Goal: Information Seeking & Learning: Learn about a topic

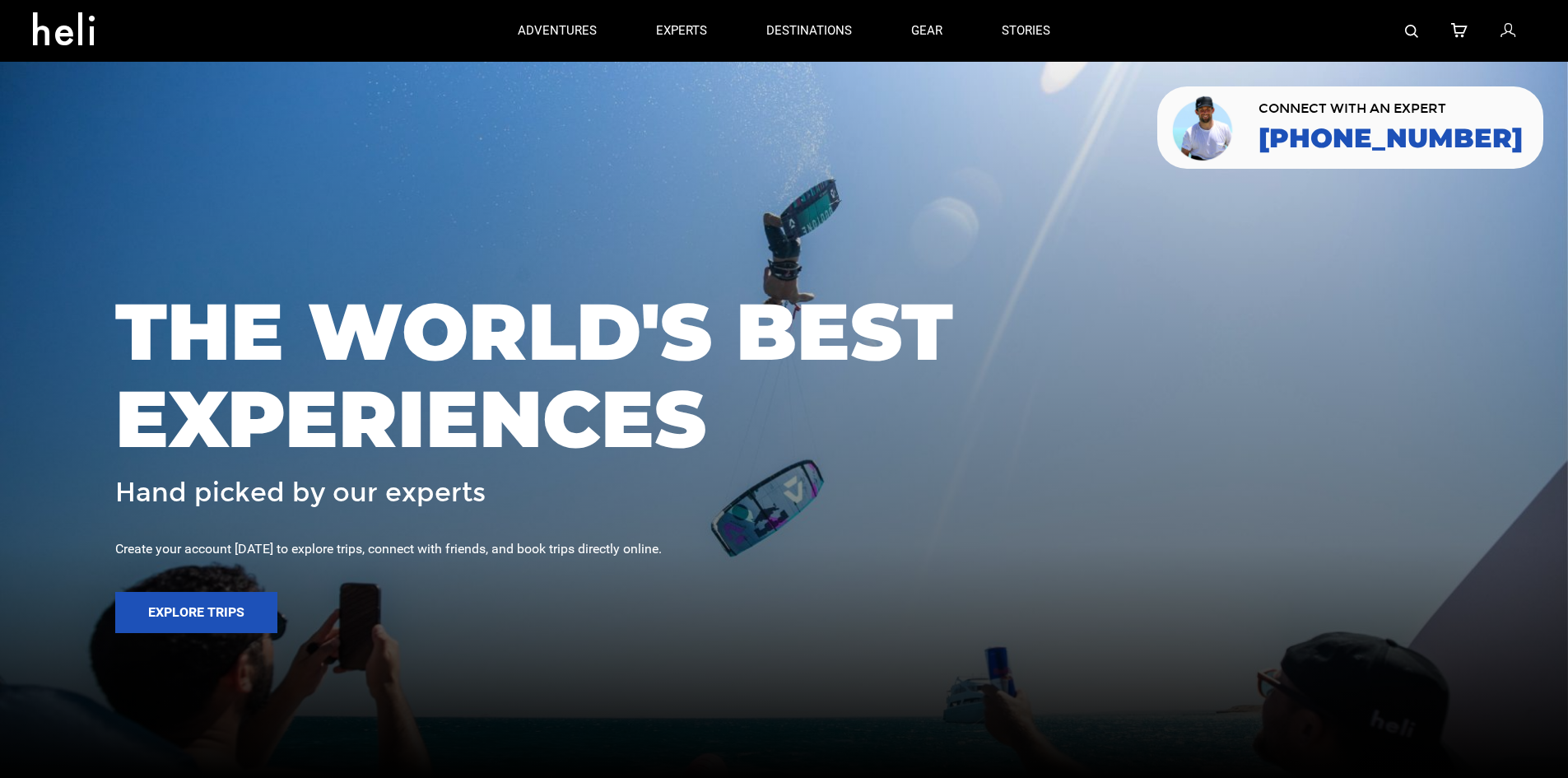
click at [1415, 24] on img at bounding box center [1411, 30] width 13 height 13
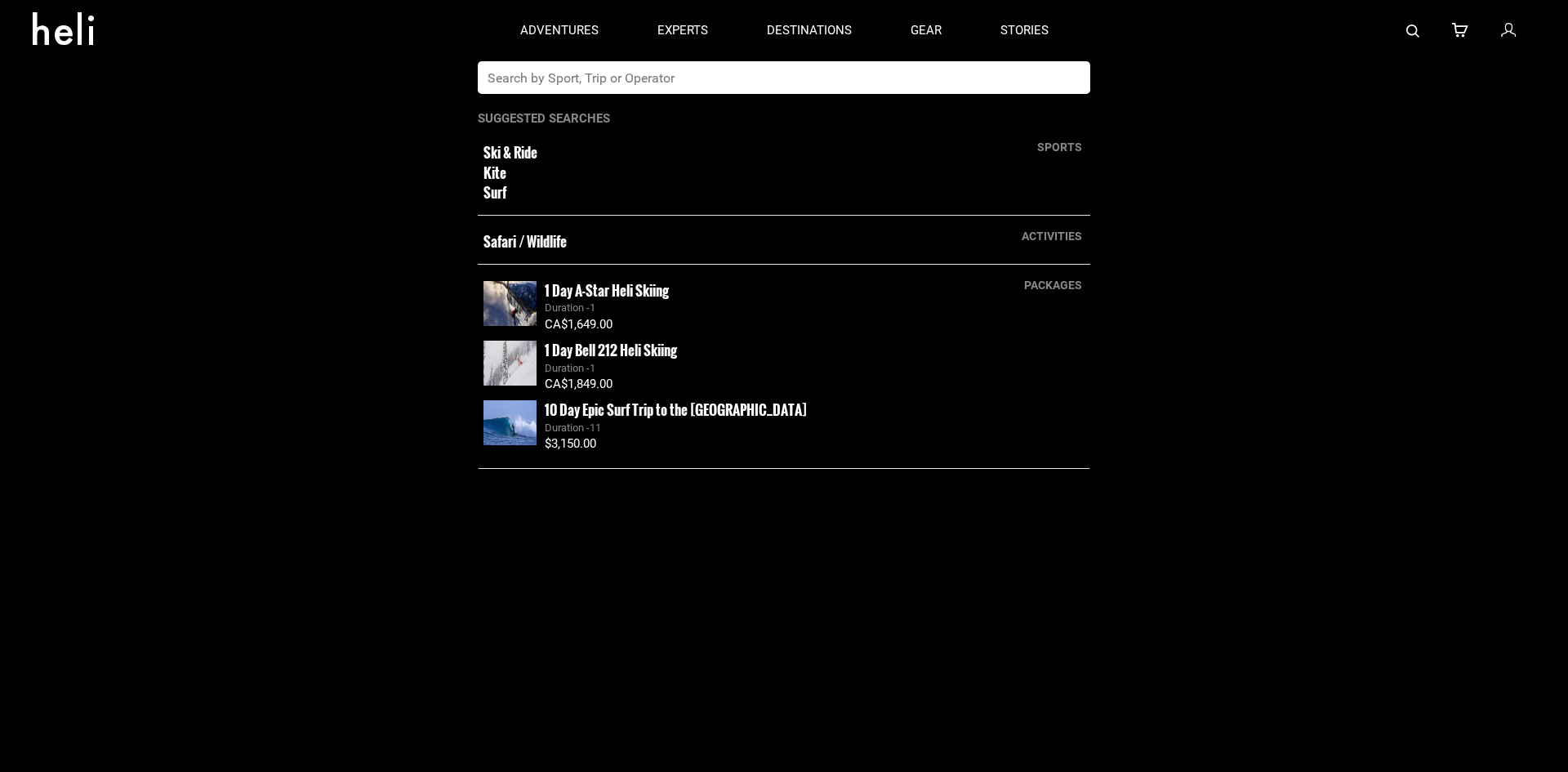
click at [739, 84] on input "text" at bounding box center [768, 77] width 580 height 33
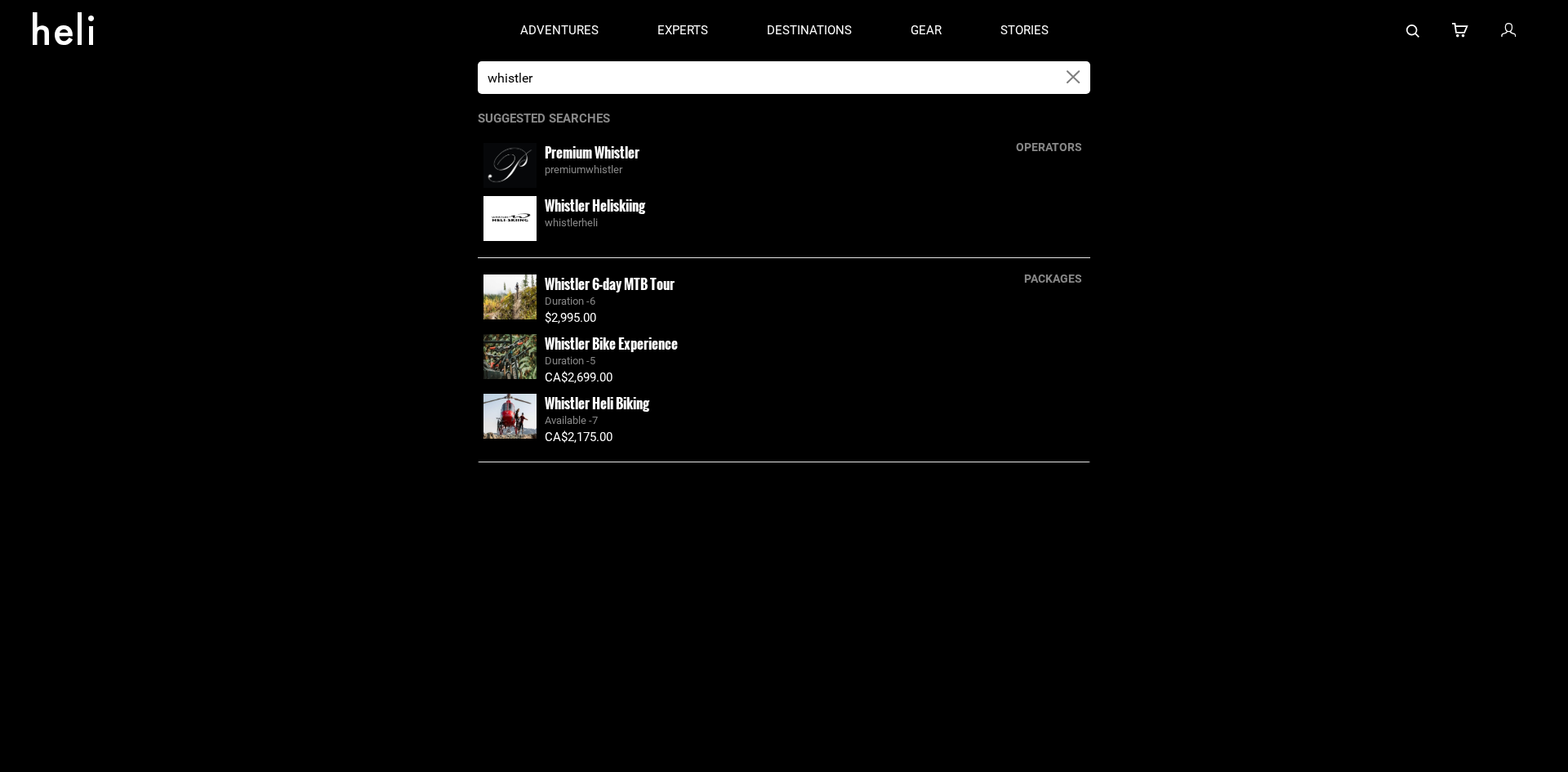
type input "whistler"
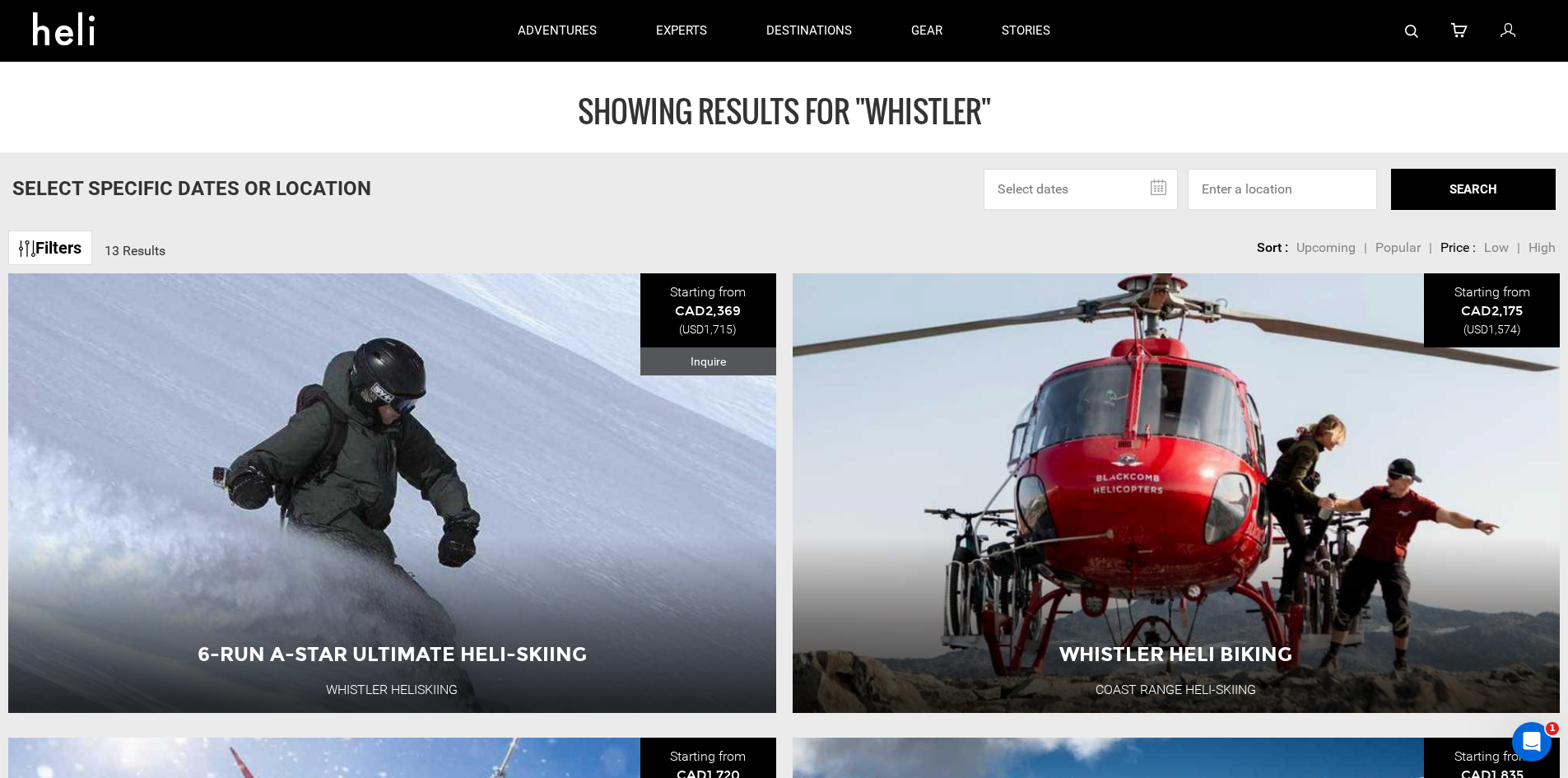
click at [76, 252] on link "Filters" at bounding box center [50, 248] width 84 height 35
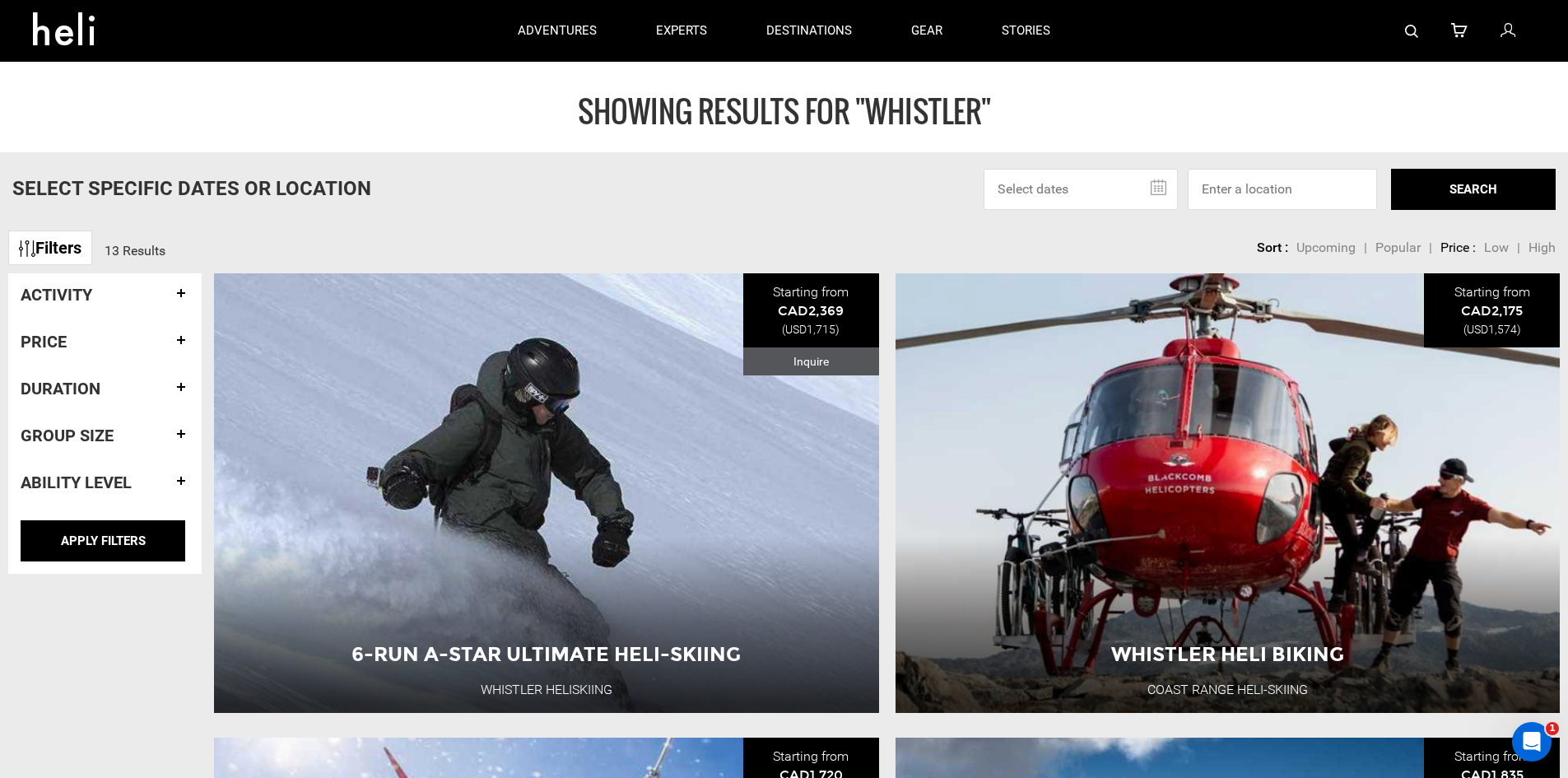
click at [91, 307] on div "Activity" at bounding box center [104, 295] width 169 height 43
click at [90, 297] on h4 "Activity" at bounding box center [104, 295] width 169 height 19
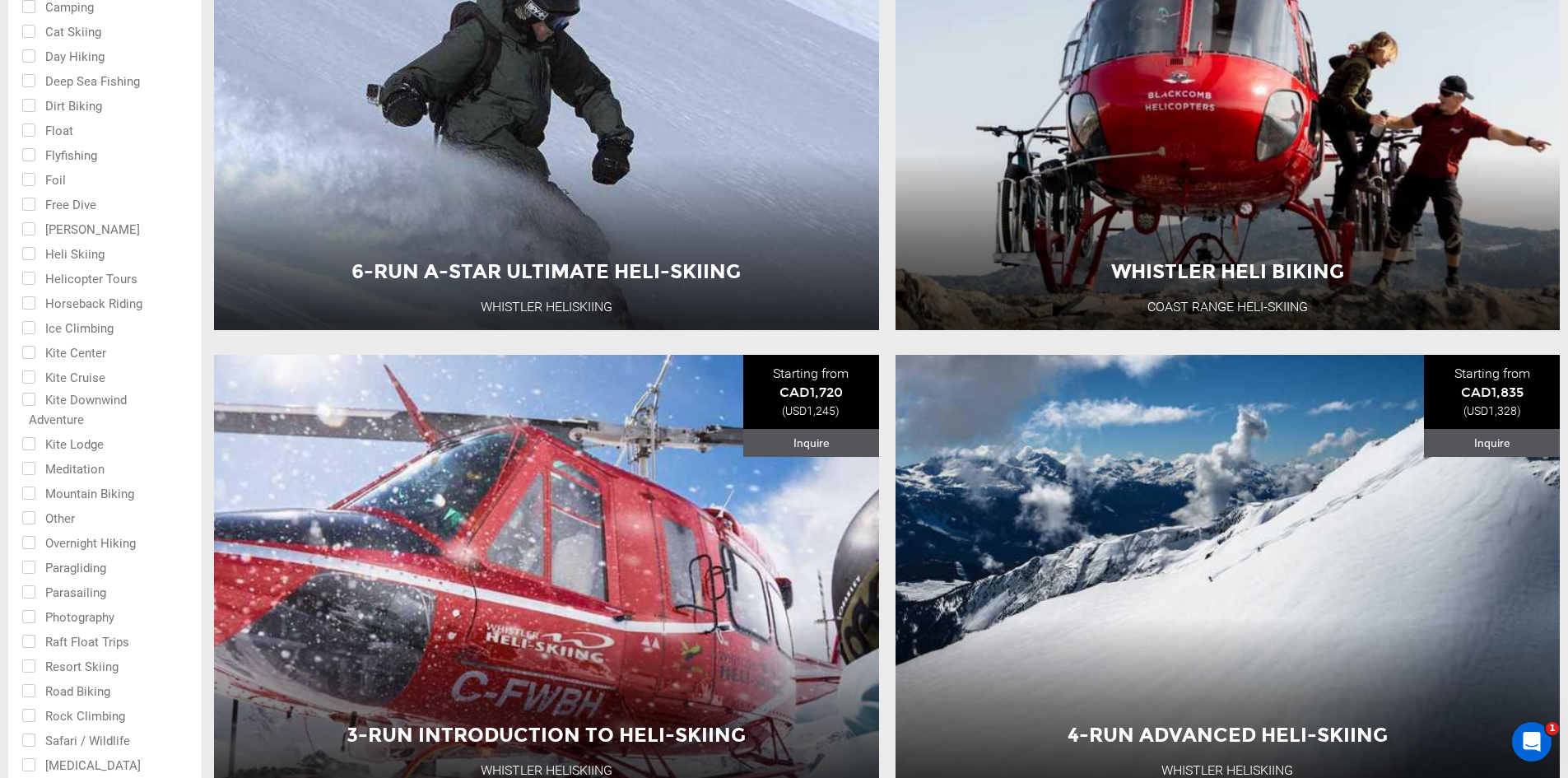
scroll to position [411, 0]
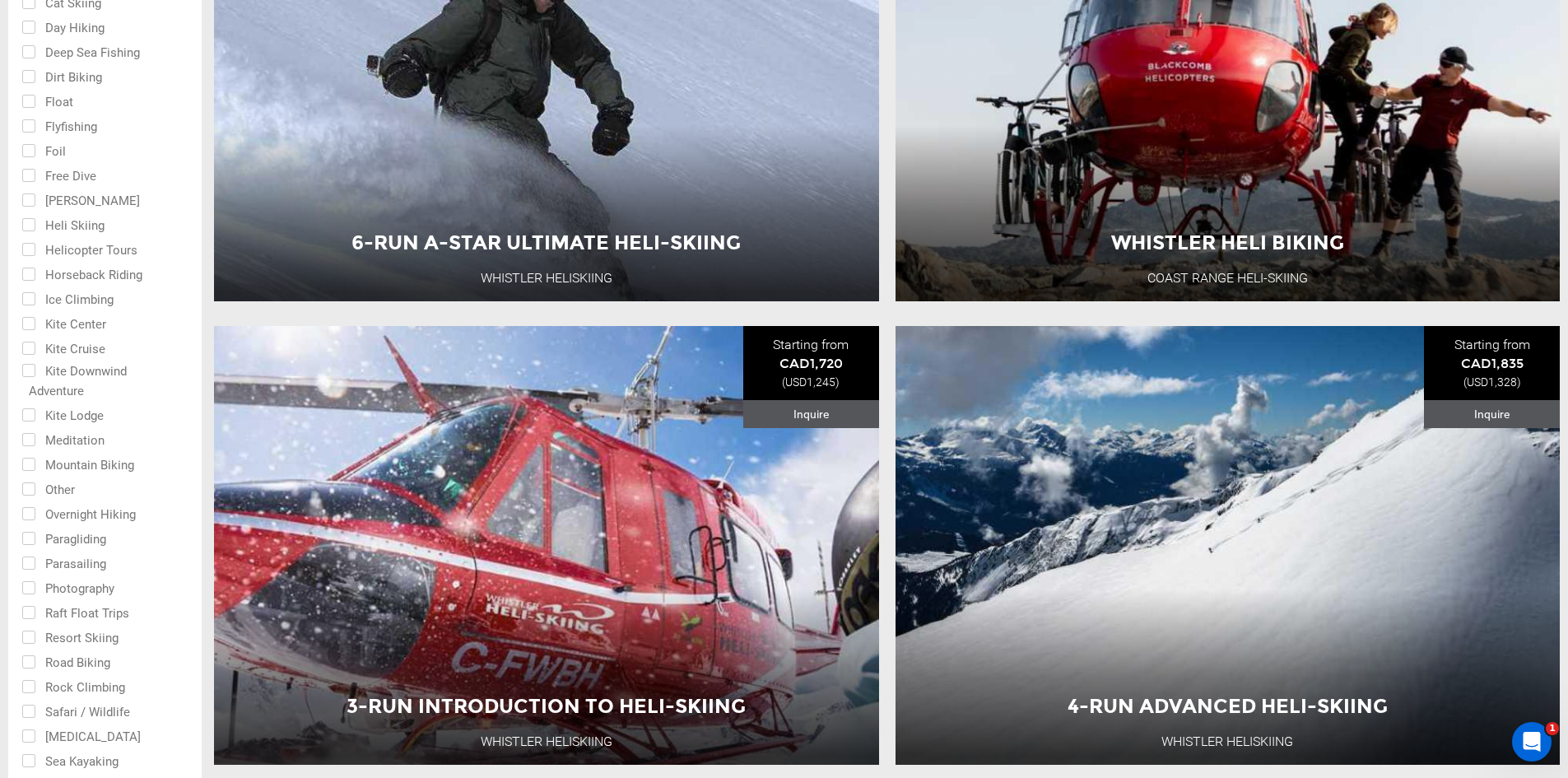
click at [92, 460] on input "checkbox" at bounding box center [94, 463] width 144 height 24
checkbox input "true"
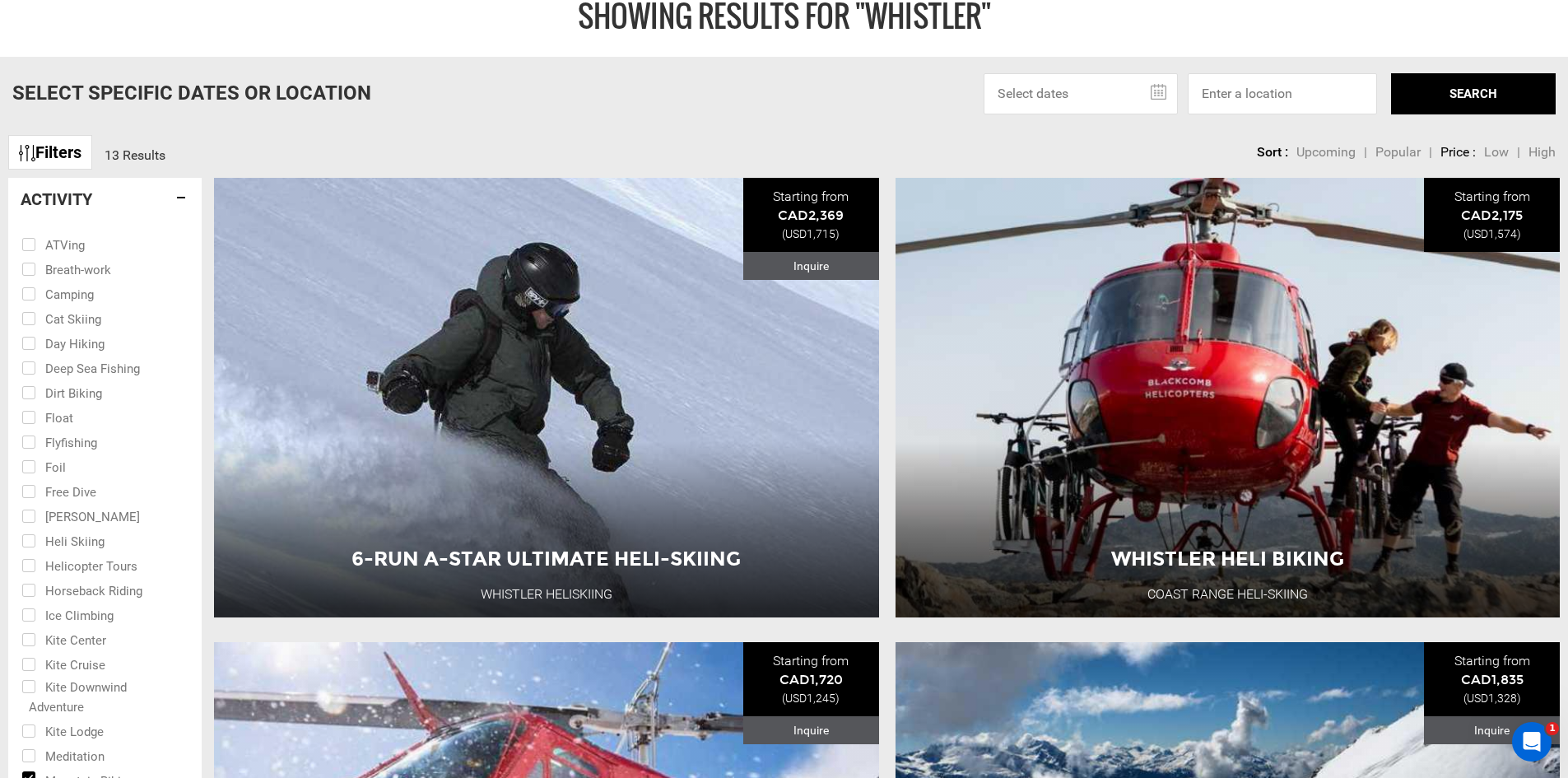
scroll to position [0, 0]
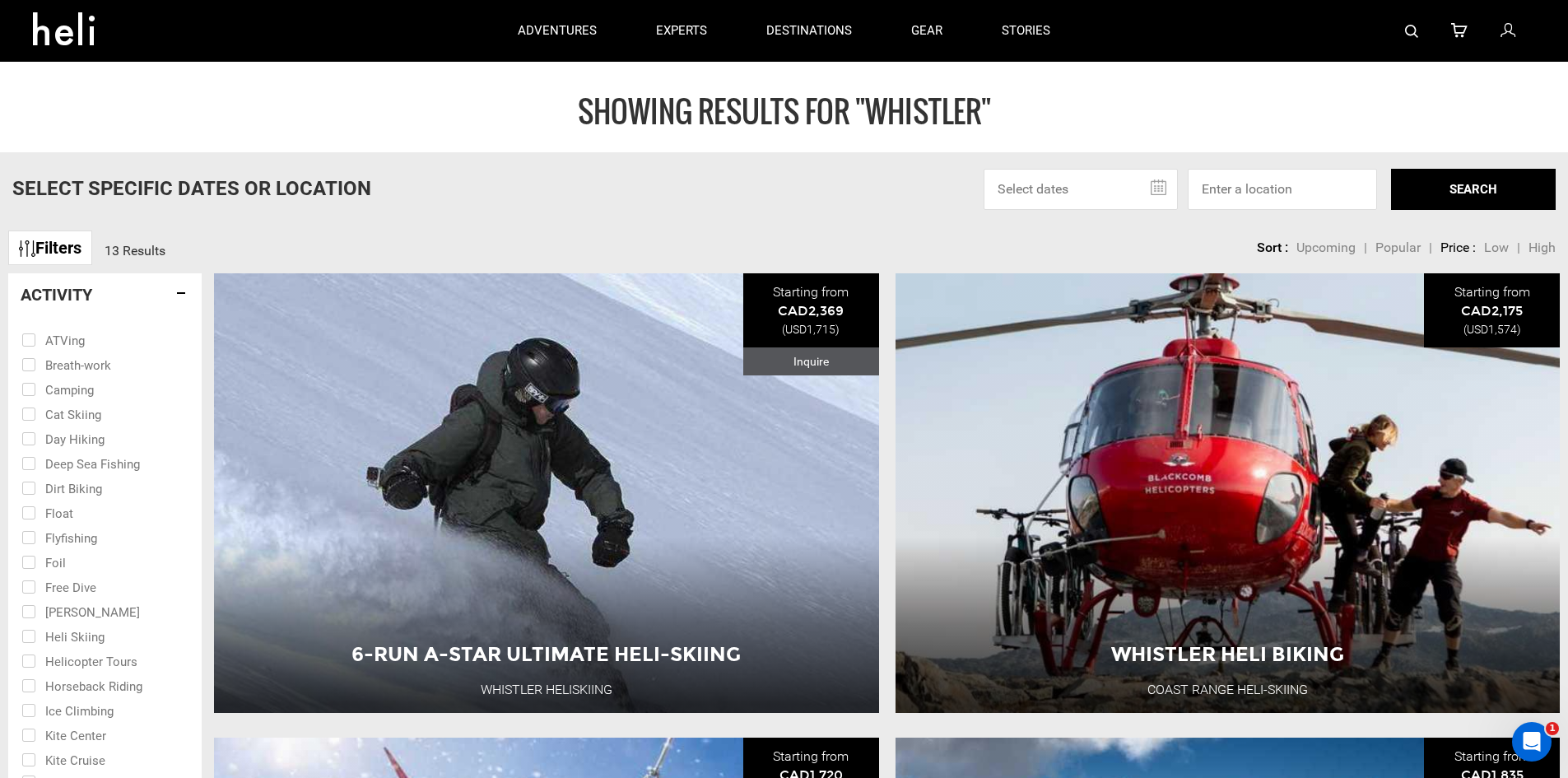
click at [479, 181] on div "Select Specific Dates Or Location [DATE] Su Mo Tu We Th Fr Sa 27 28 29 30 31 1 …" at bounding box center [784, 189] width 1568 height 41
click at [163, 291] on h4 "Activity" at bounding box center [104, 295] width 169 height 19
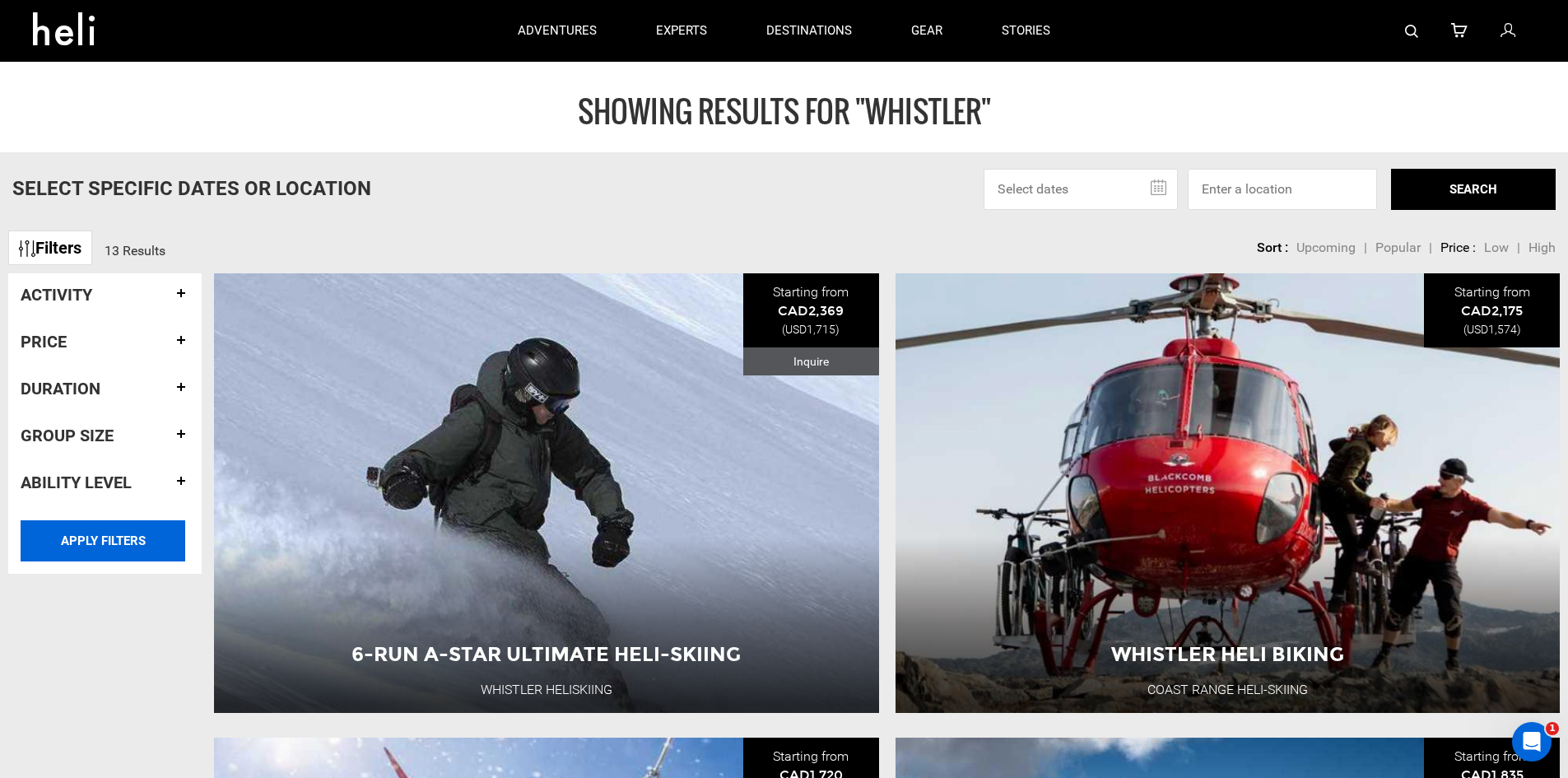
click at [108, 538] on input "APPLY FILTERS" at bounding box center [103, 541] width 165 height 41
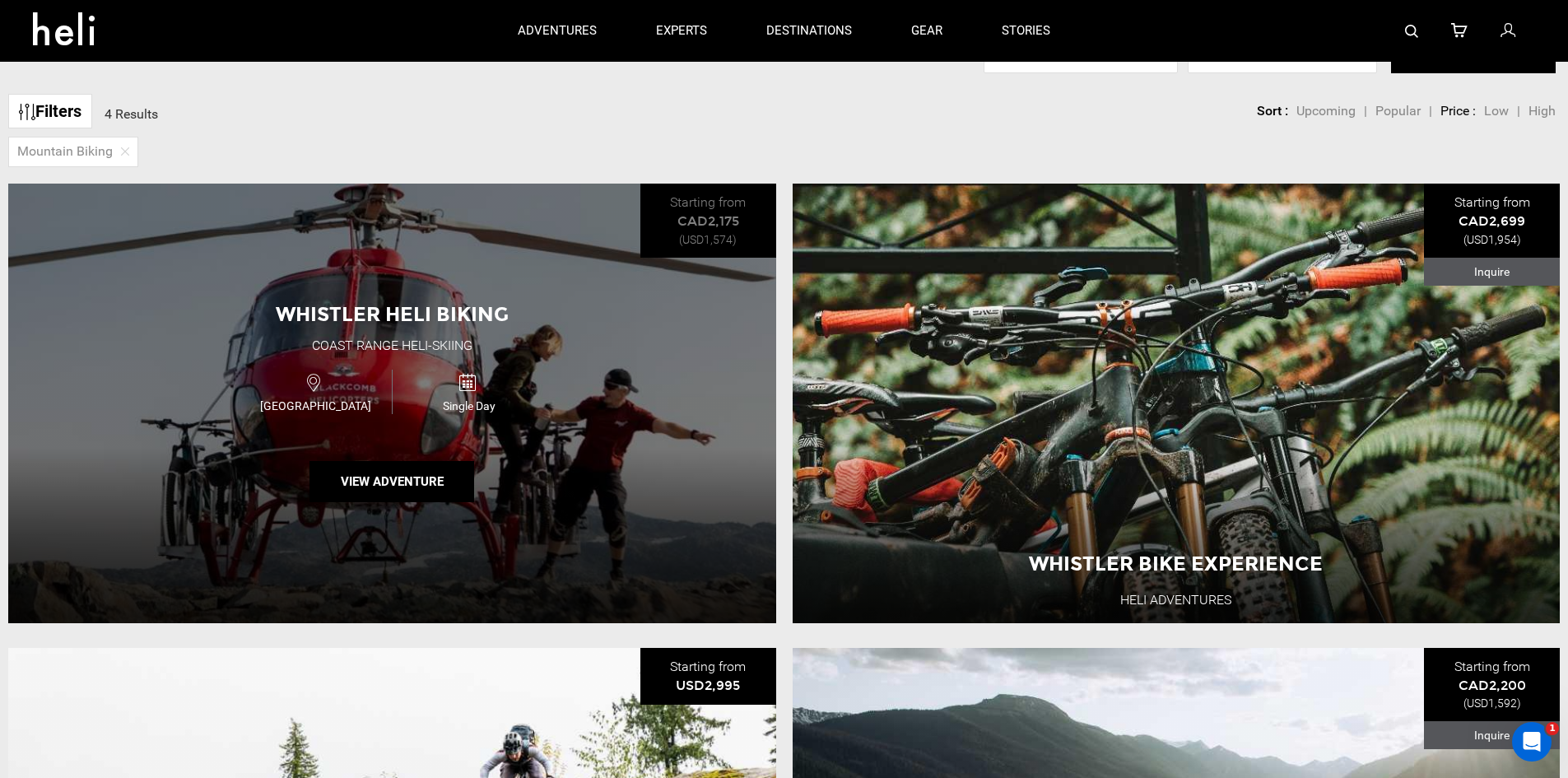
scroll to position [165, 0]
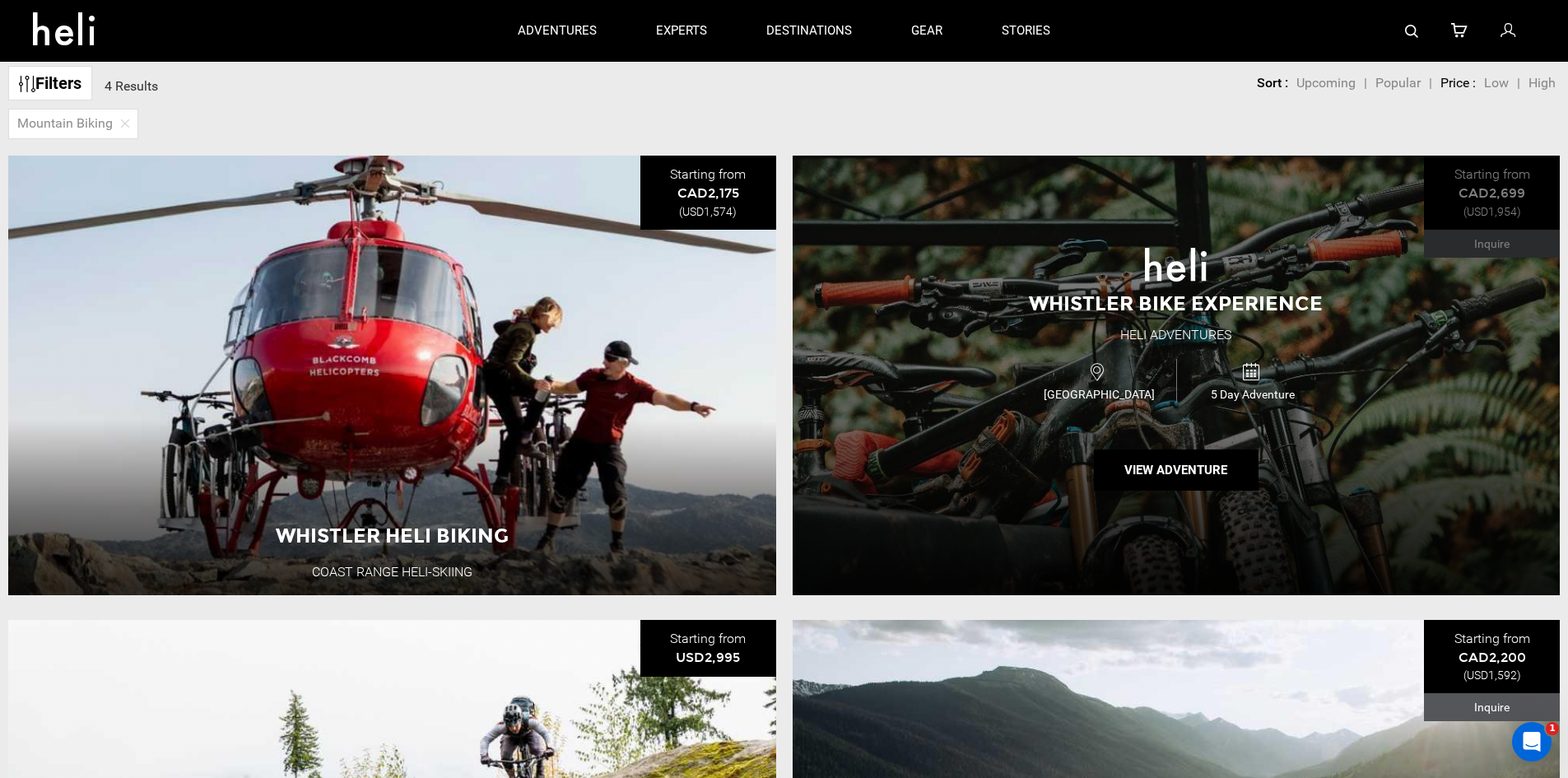
click at [1012, 345] on div "Whistler Bike Experience Heli Adventures Canada 5 Day Adventure View Adventure" at bounding box center [1176, 374] width 767 height 438
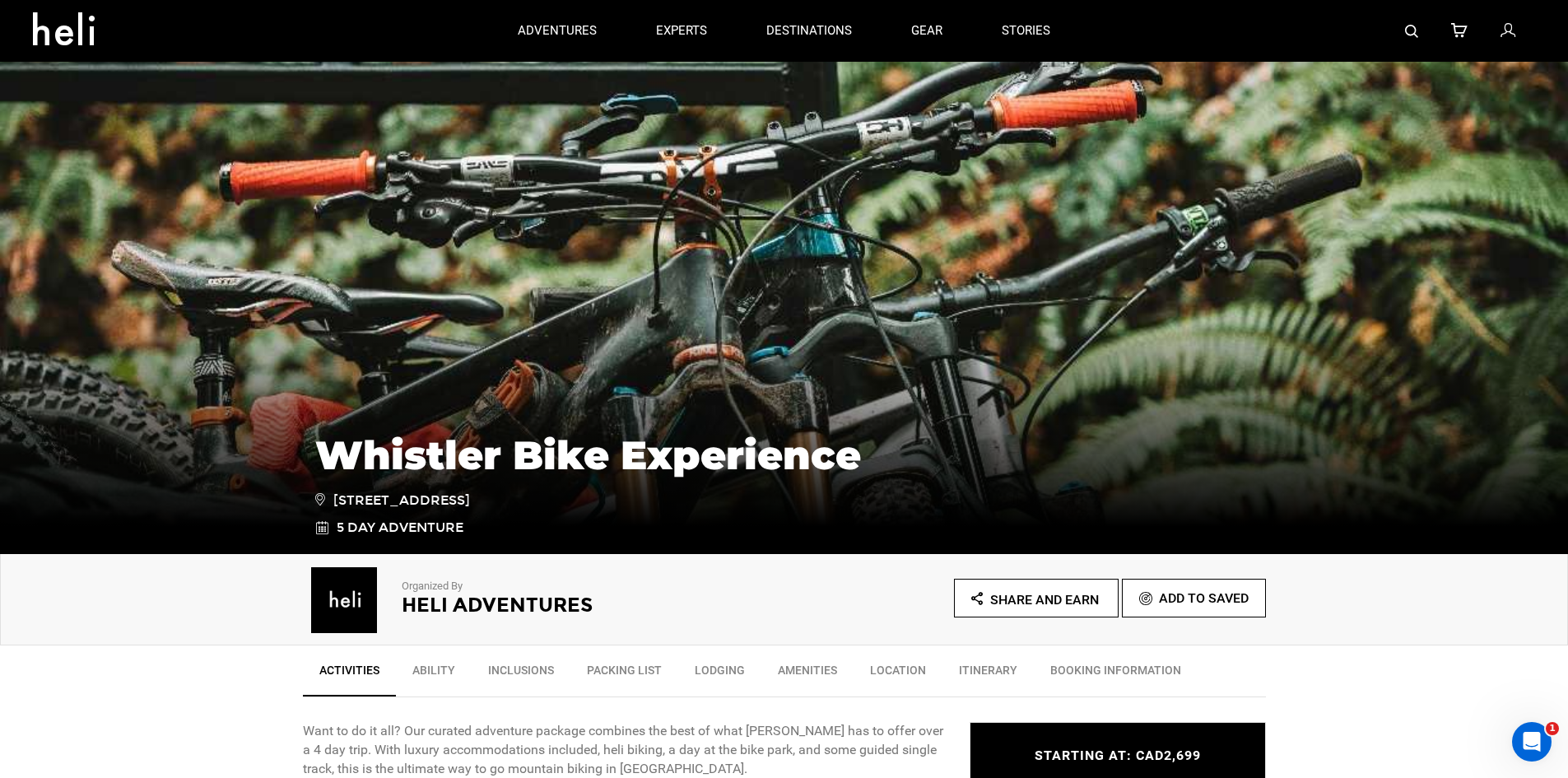
type input "whistler"
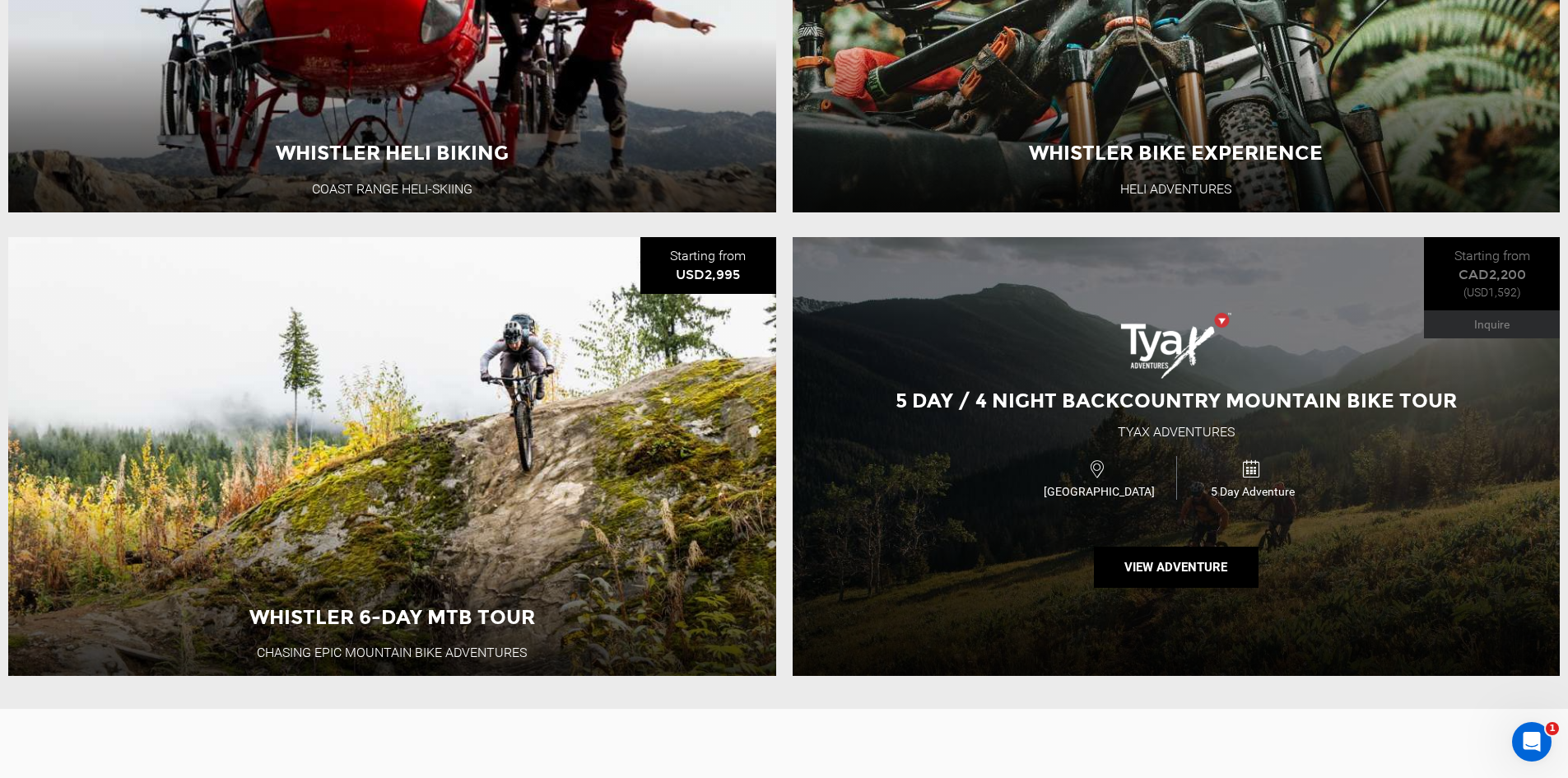
scroll to position [576, 0]
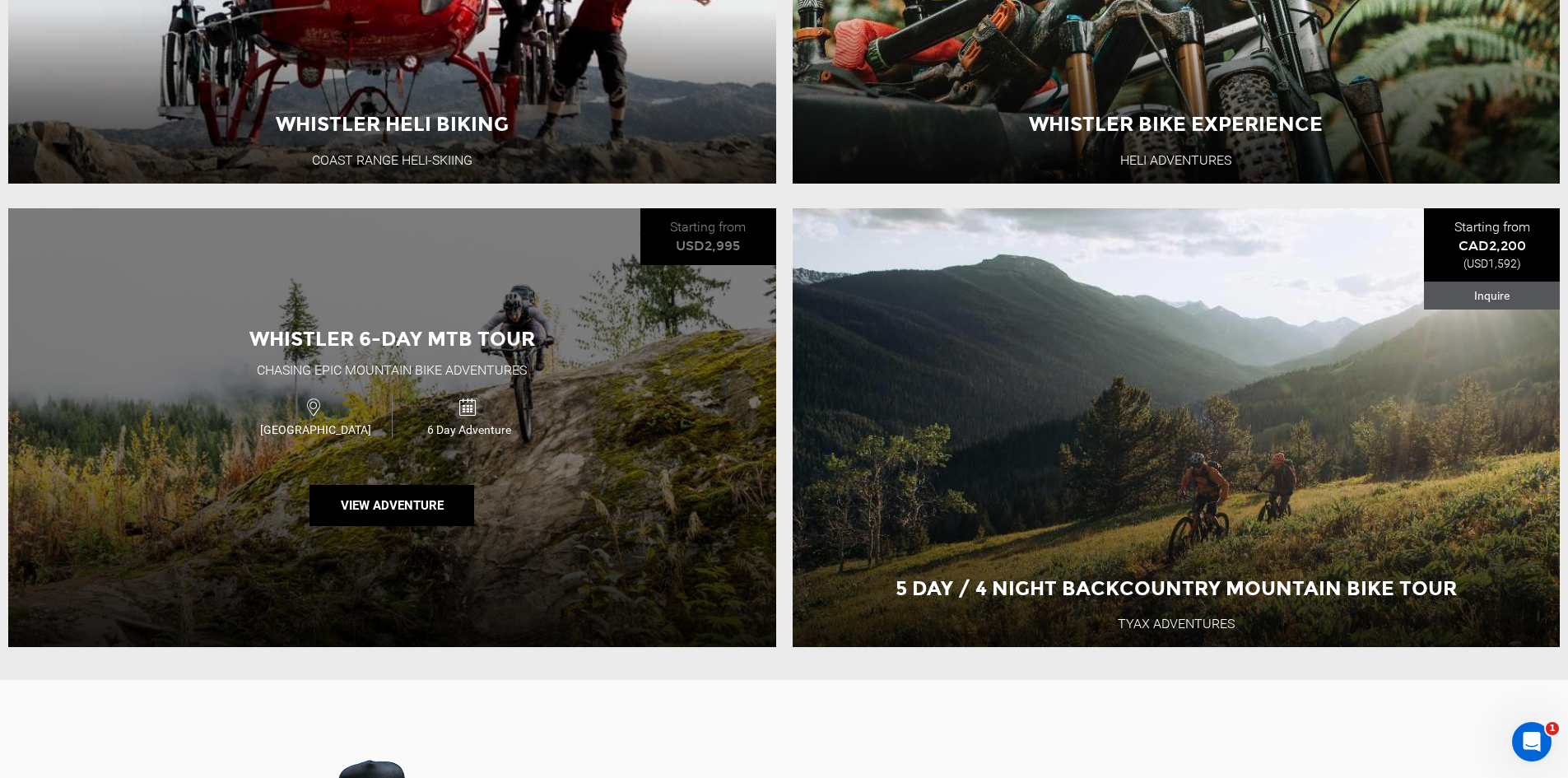
click at [645, 399] on div "Whistler 6-day MTB Tour Chasing Epic Mountain Bike Adventures Canada 6 Day Adve…" at bounding box center [392, 427] width 767 height 438
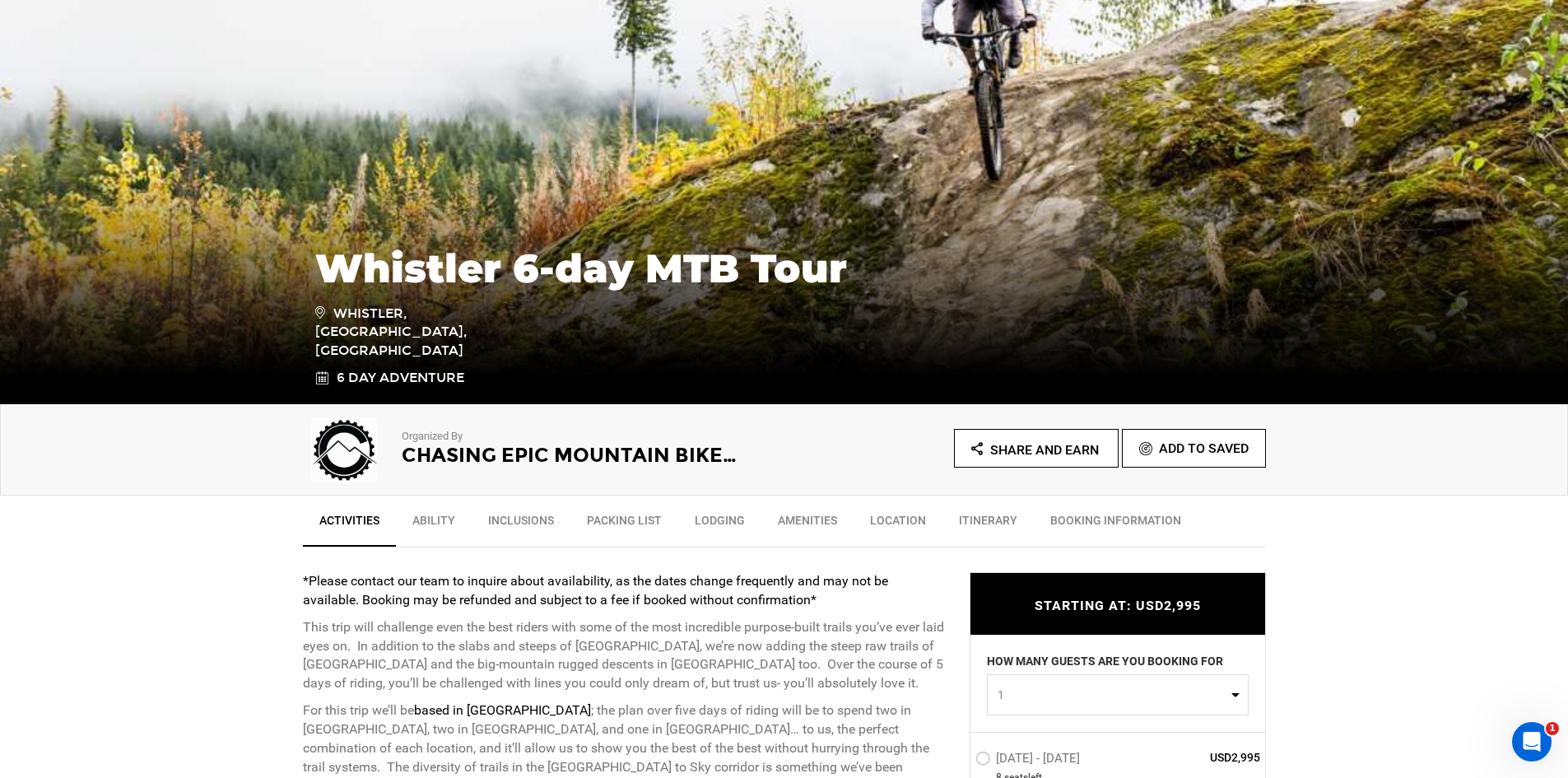
scroll to position [247, 0]
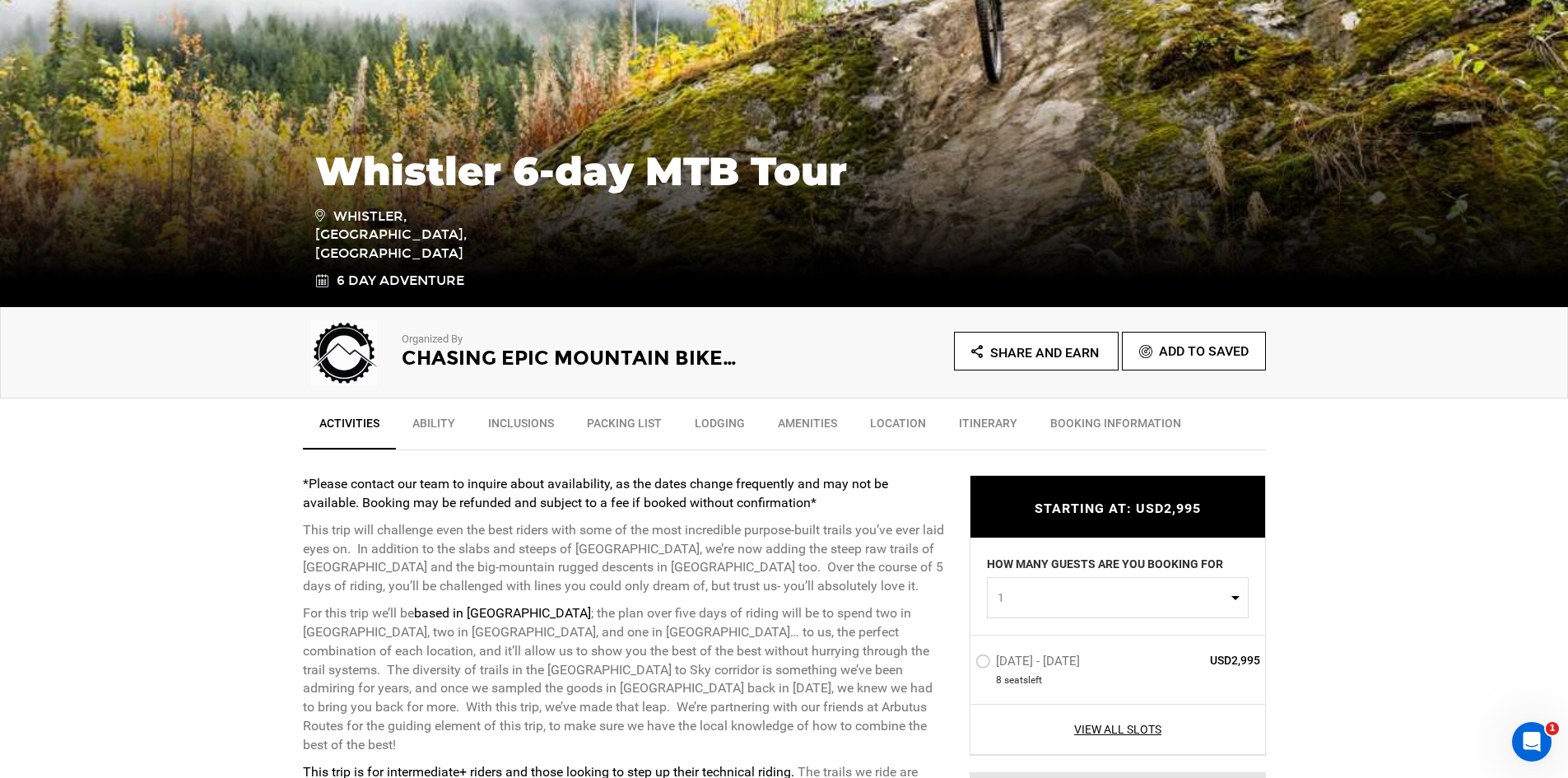
type input "whistler"
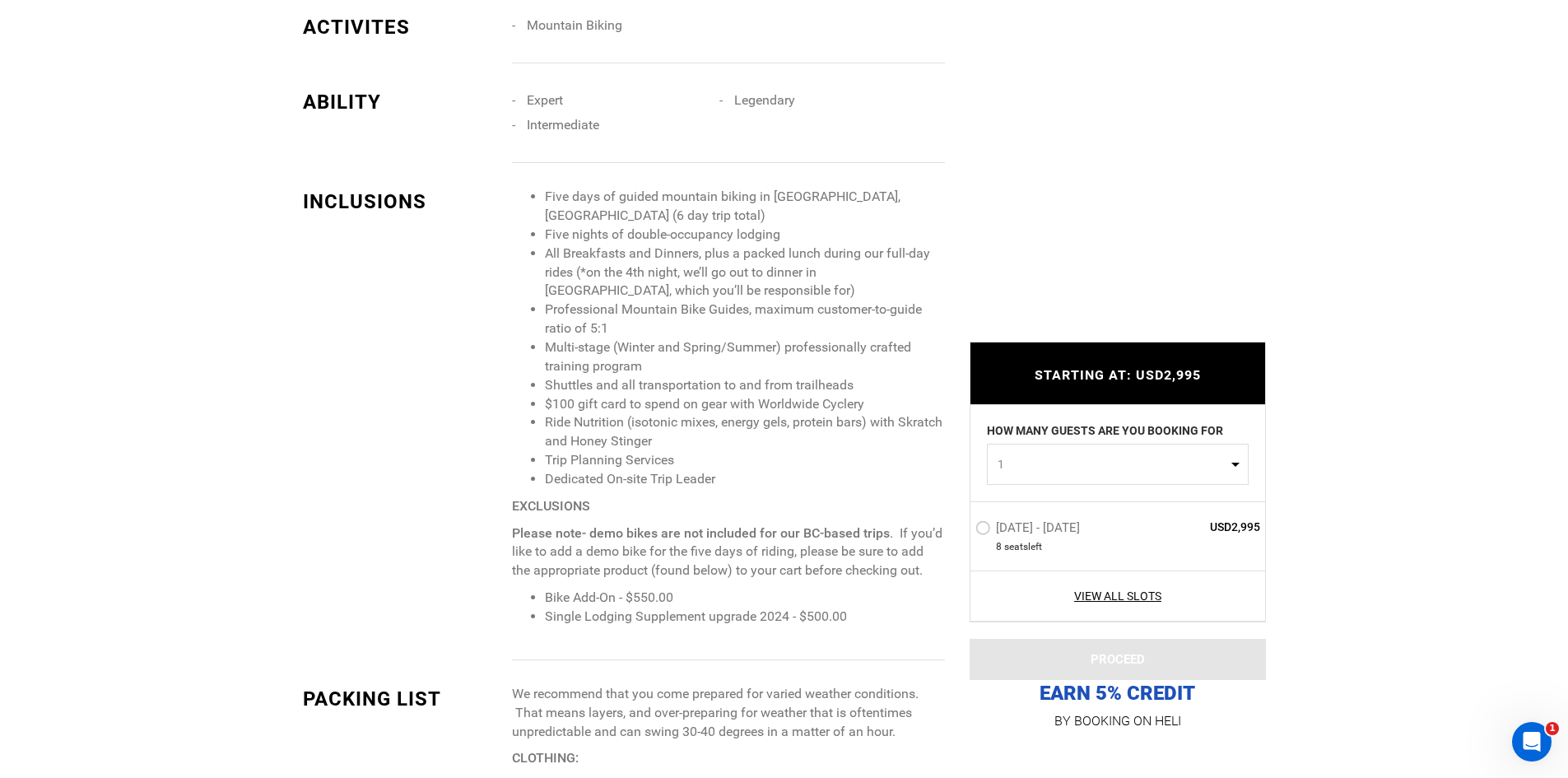
scroll to position [1646, 0]
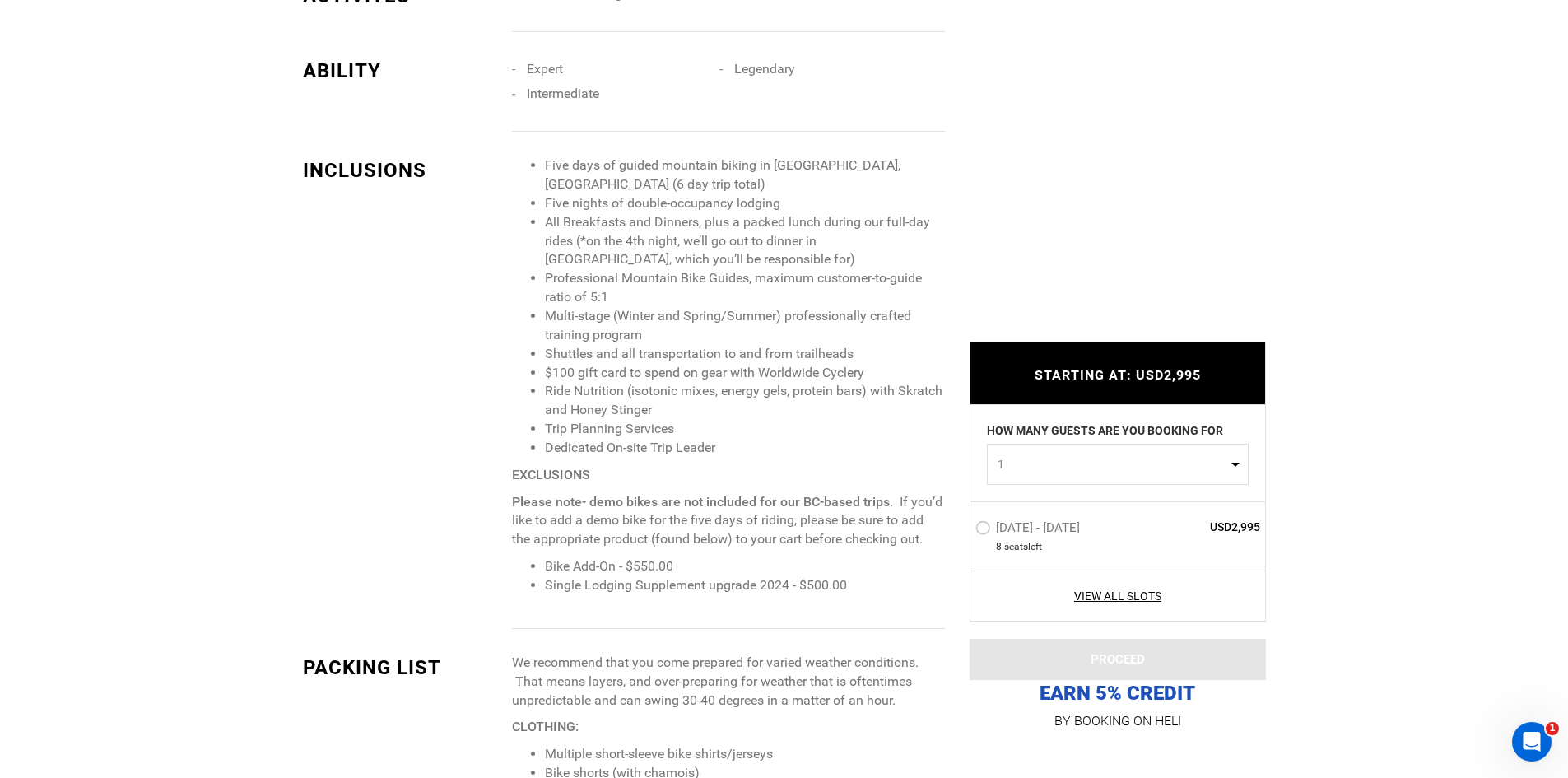
type input "whistler"
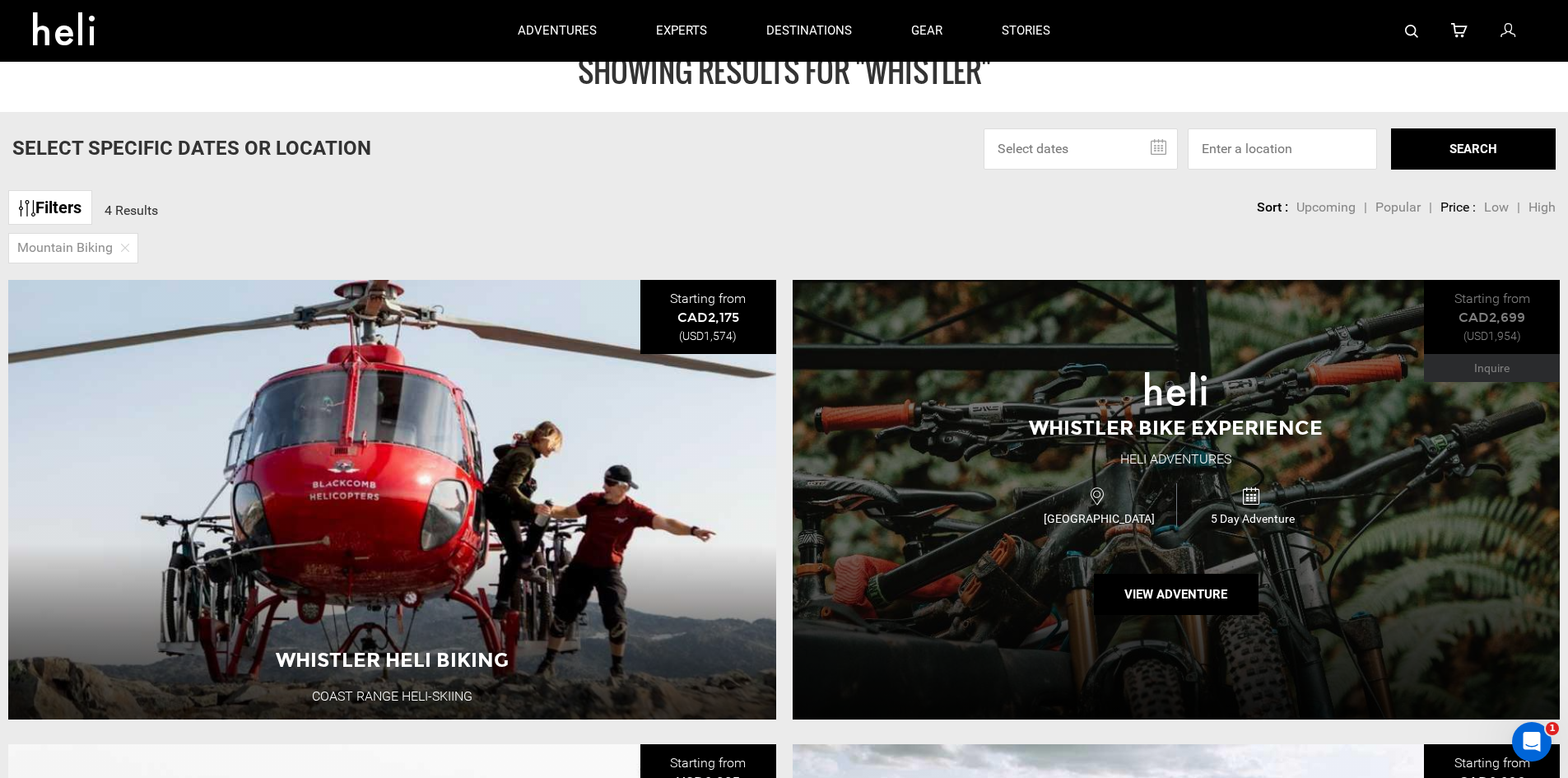
scroll to position [15, 0]
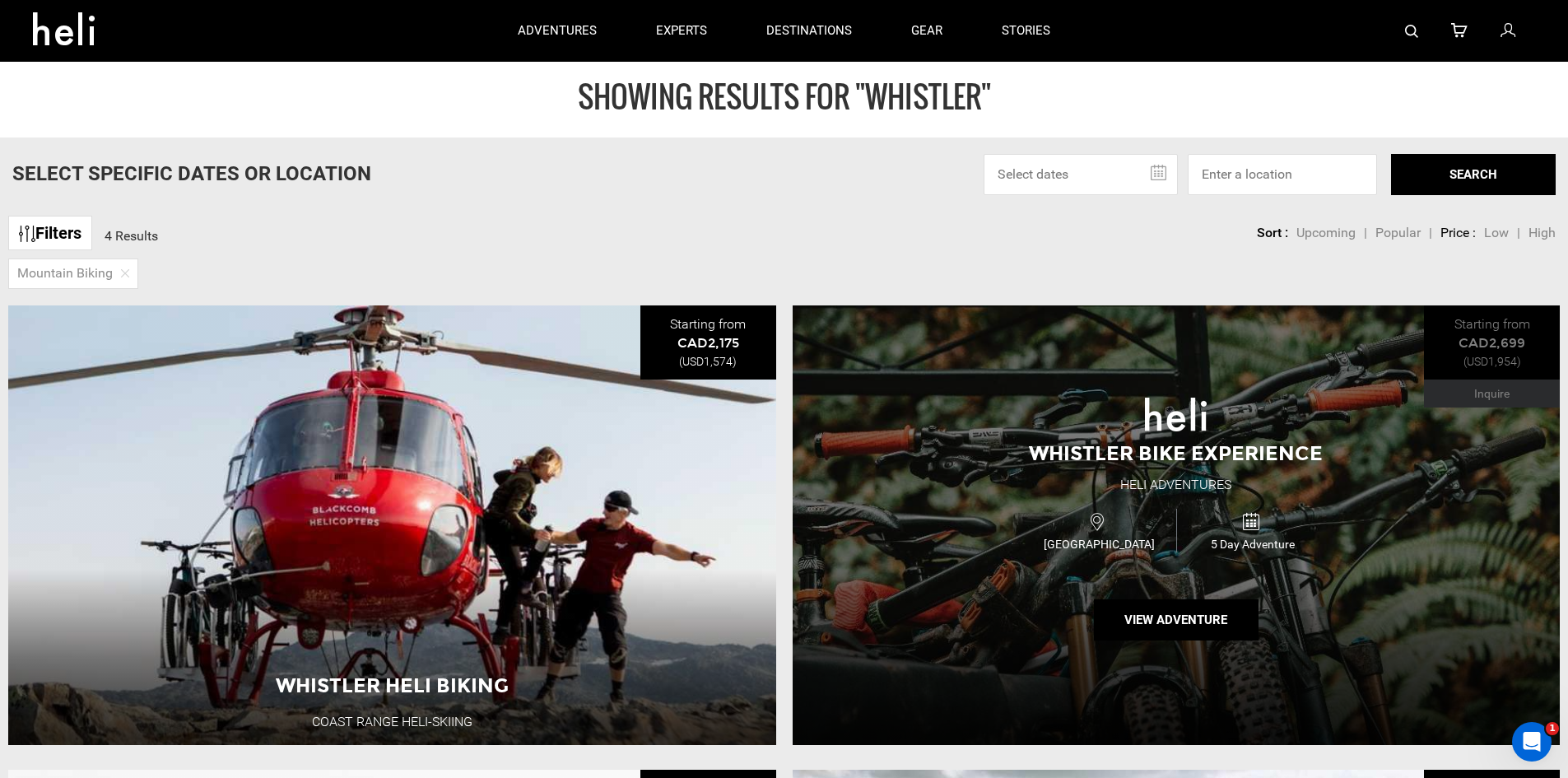
click at [995, 523] on div "Canada 5 Day Adventure" at bounding box center [1176, 530] width 461 height 55
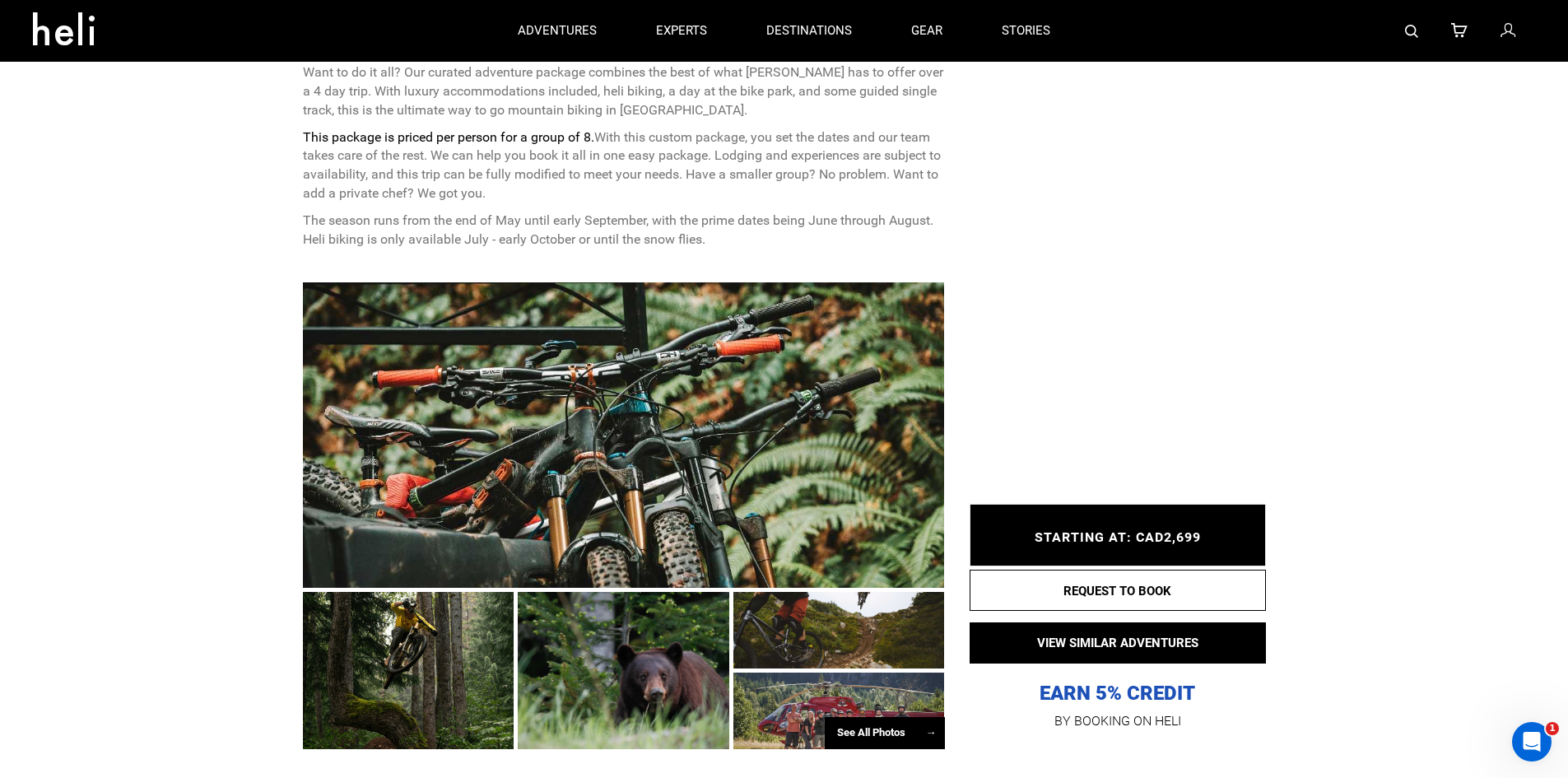
scroll to position [576, 0]
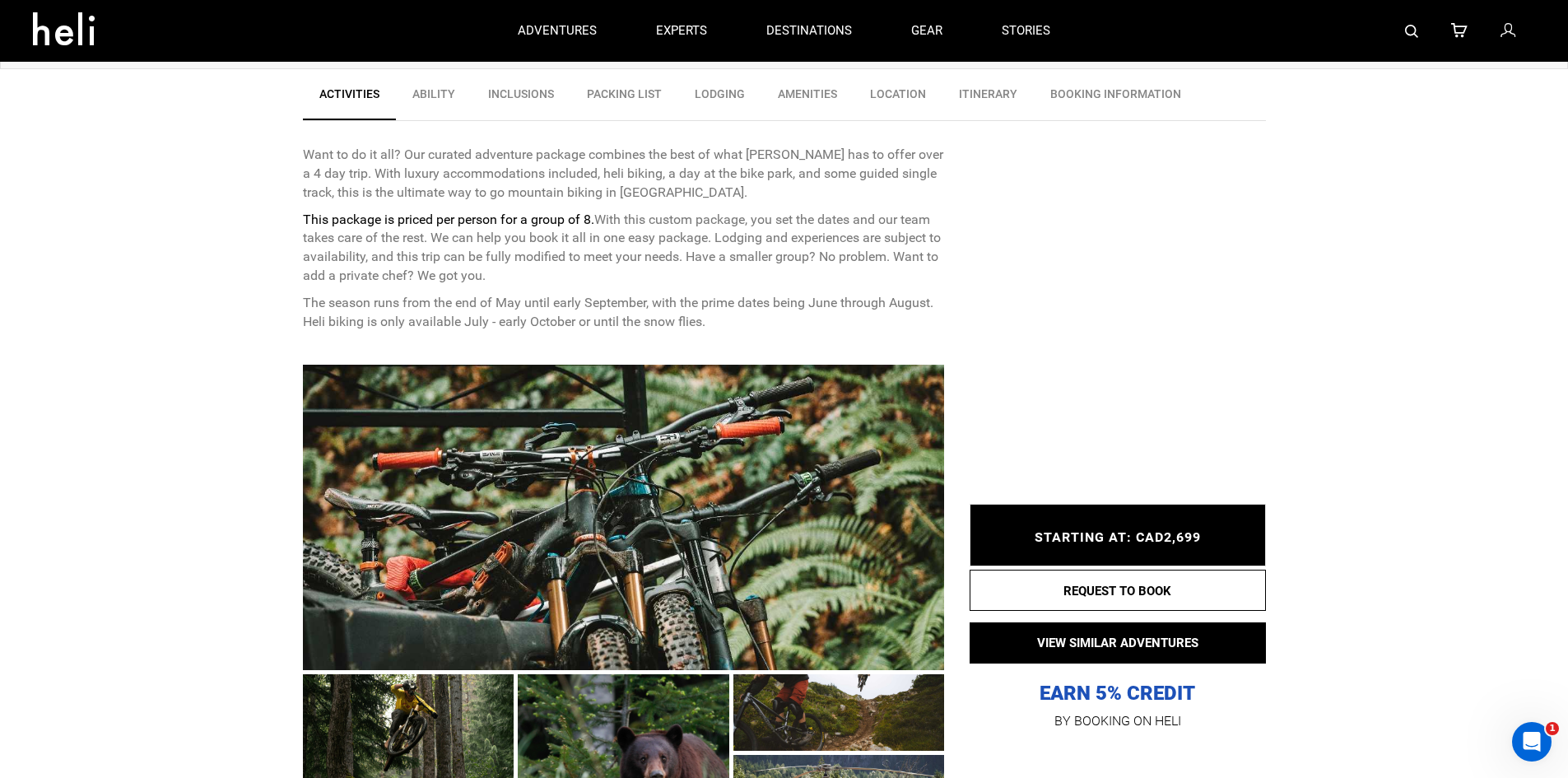
type input "whistler"
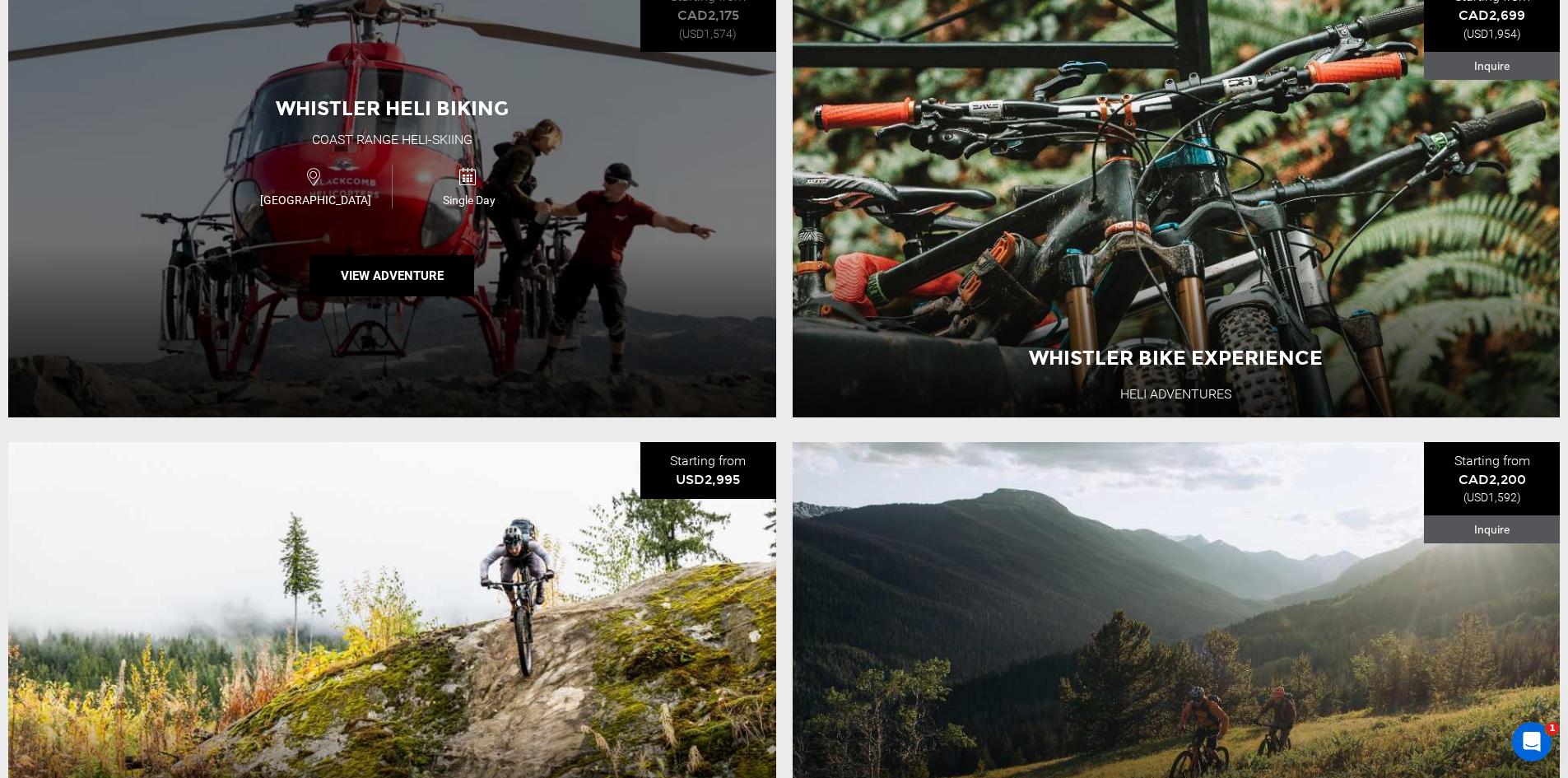
scroll to position [576, 0]
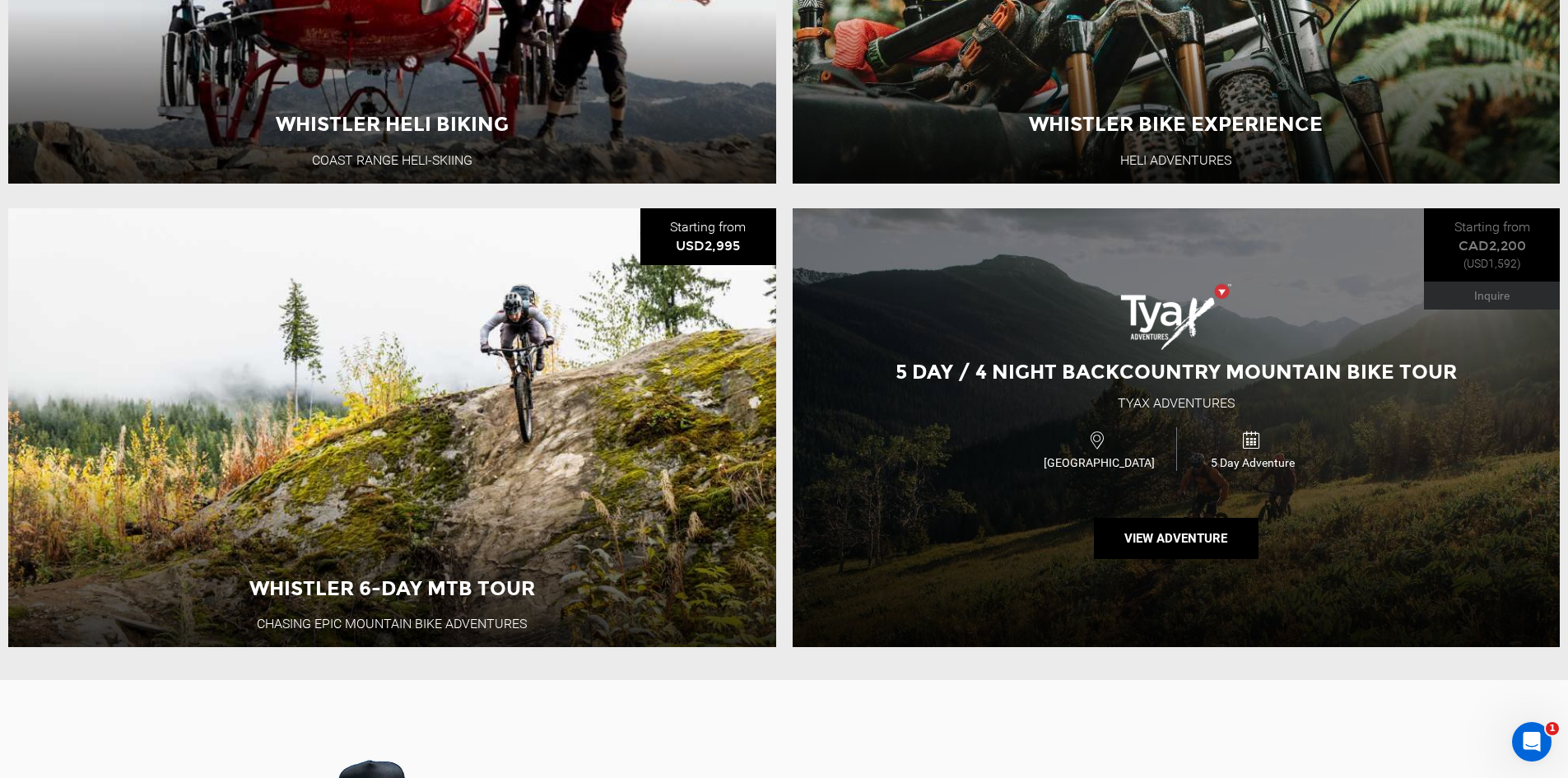
click at [1018, 309] on div "5 Day / 4 Night Backcountry Mountain Bike Tour Tyax Adventures Canada 5 Day Adv…" at bounding box center [1176, 427] width 767 height 438
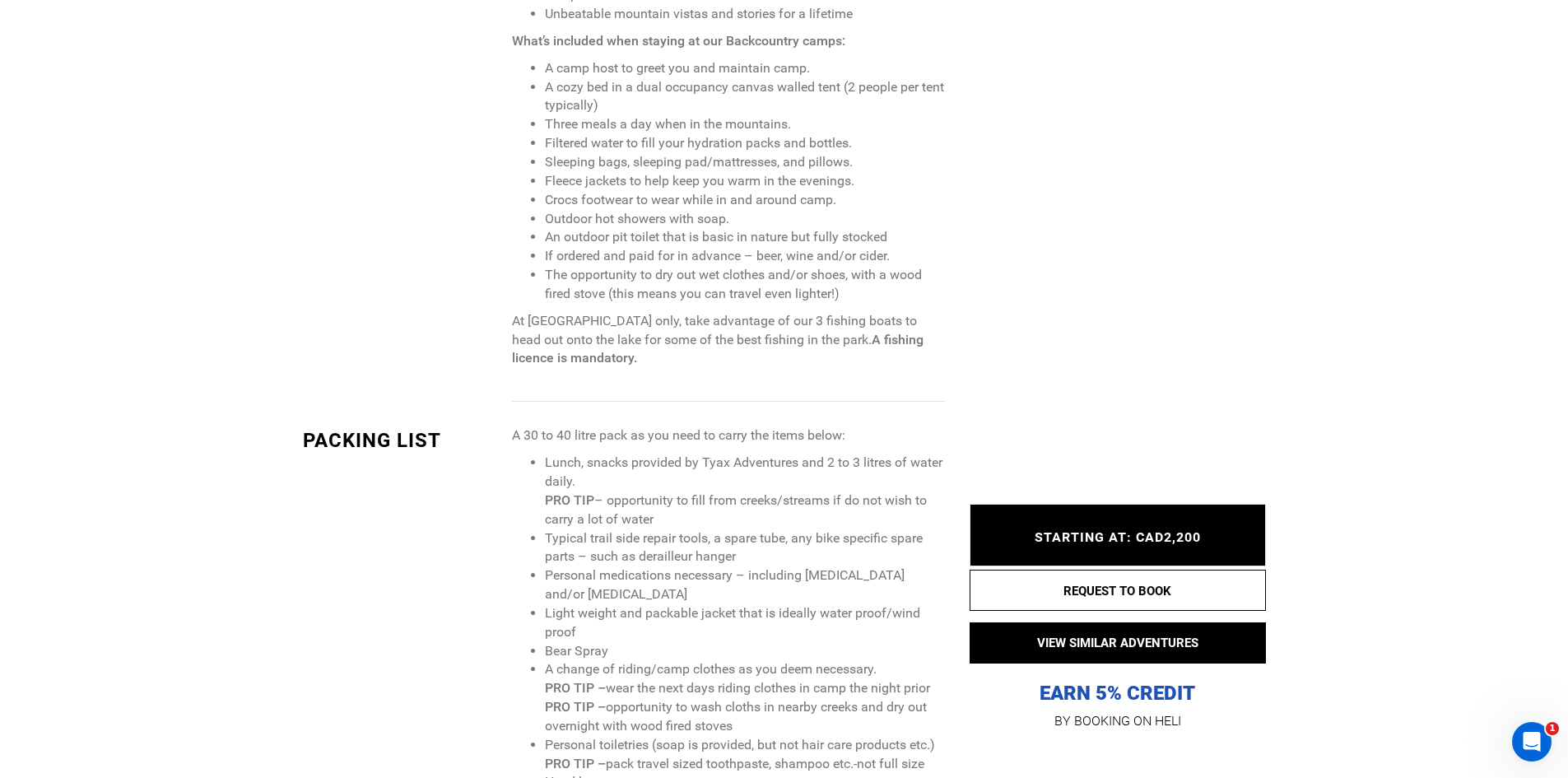
scroll to position [1811, 0]
type input "whistler"
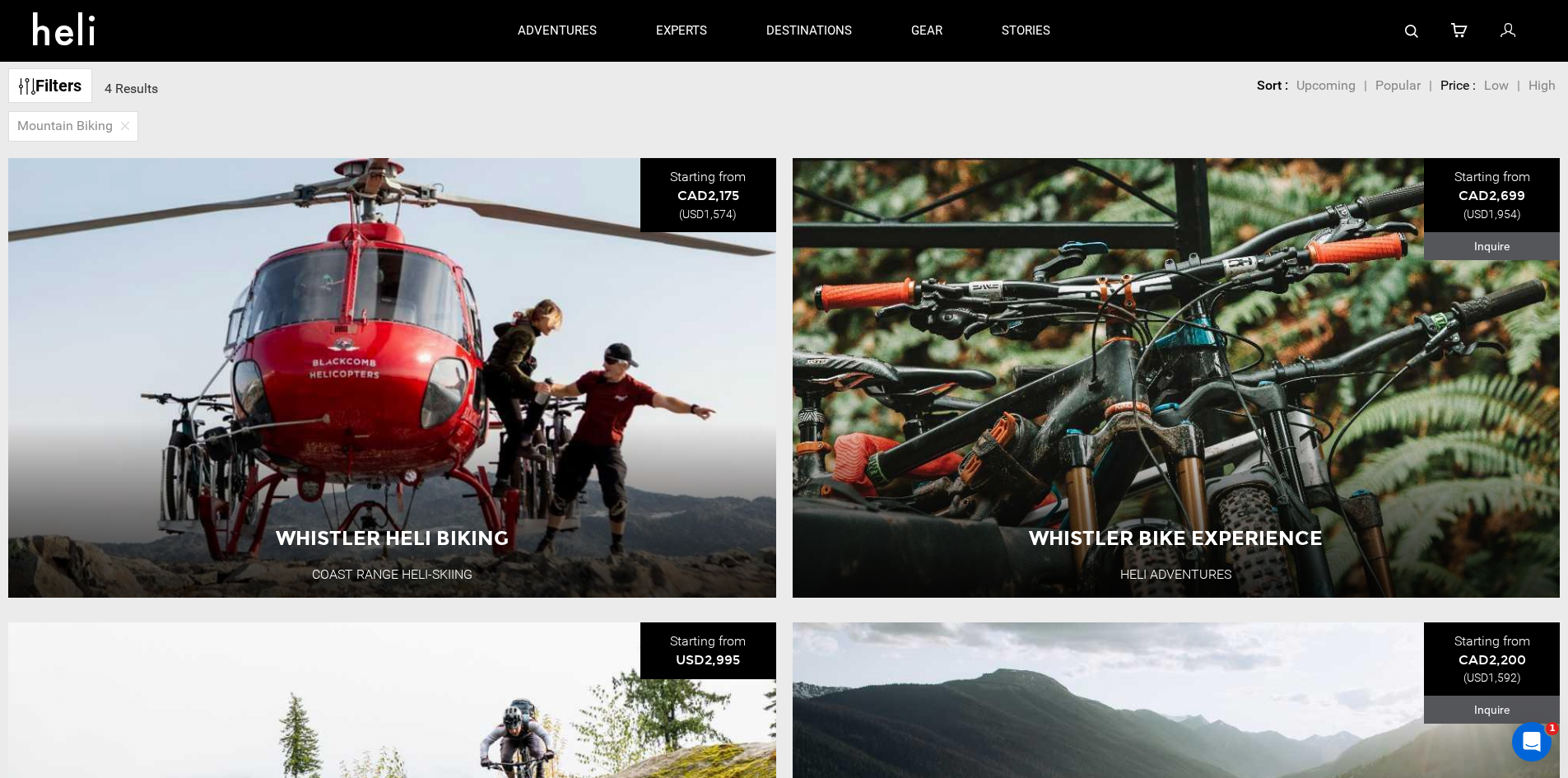
scroll to position [165, 0]
